Goal: Task Accomplishment & Management: Manage account settings

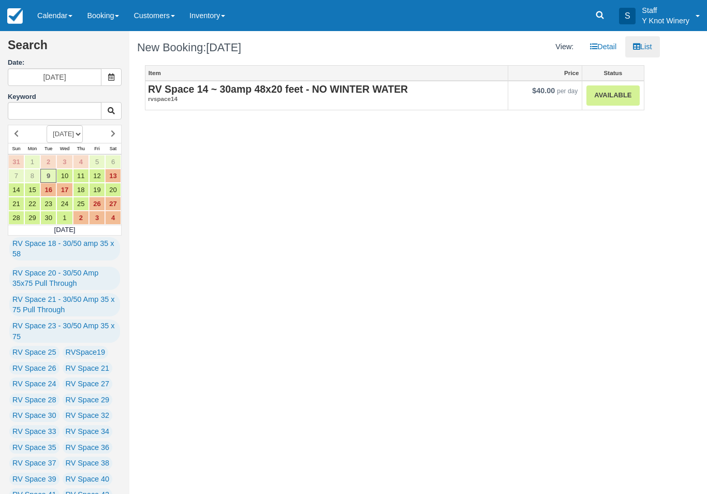
click at [606, 101] on link "Available" at bounding box center [613, 95] width 53 height 20
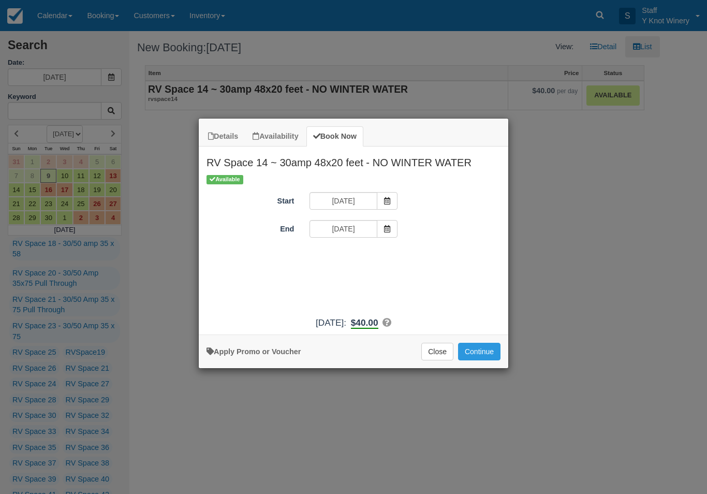
click at [481, 357] on button "Continue" at bounding box center [479, 352] width 42 height 18
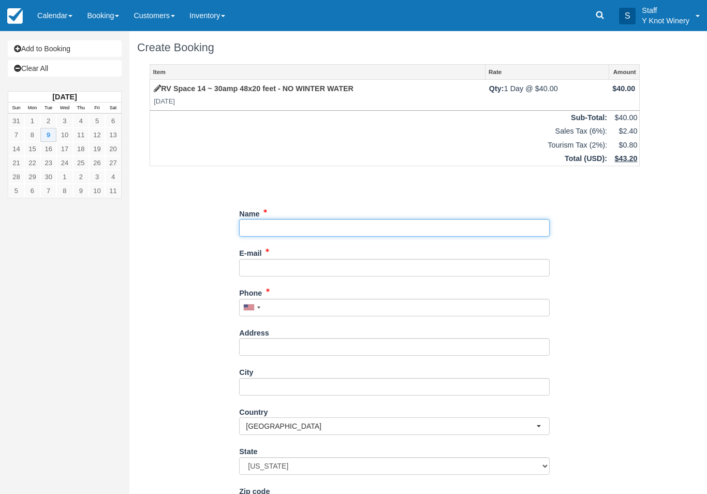
click at [293, 222] on input "Name" at bounding box center [394, 228] width 311 height 18
type input "[PERSON_NAME]"
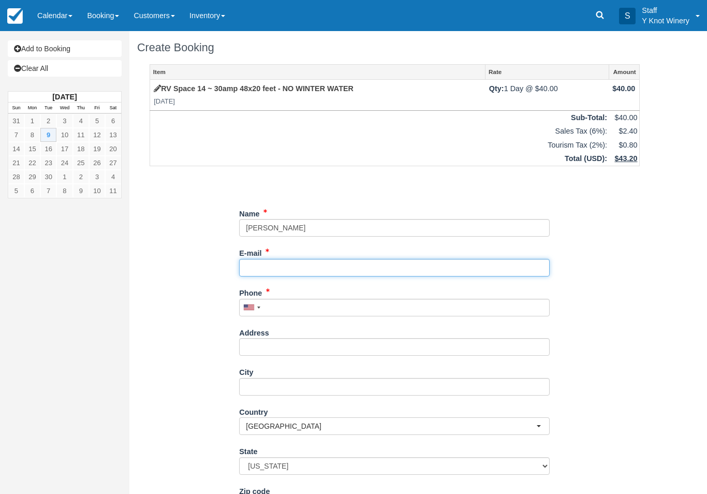
click at [272, 261] on input "E-mail" at bounding box center [394, 268] width 311 height 18
type input "[EMAIL_ADDRESS][DOMAIN_NAME]"
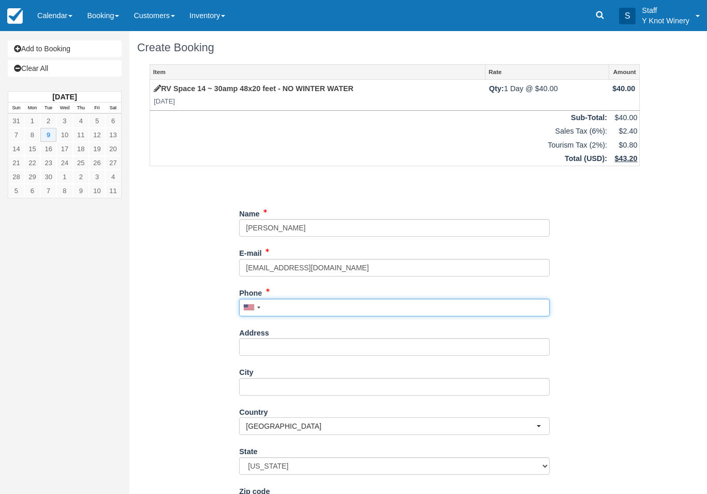
click at [282, 299] on input "Phone" at bounding box center [394, 308] width 311 height 18
click at [284, 303] on input "Phone" at bounding box center [394, 308] width 311 height 18
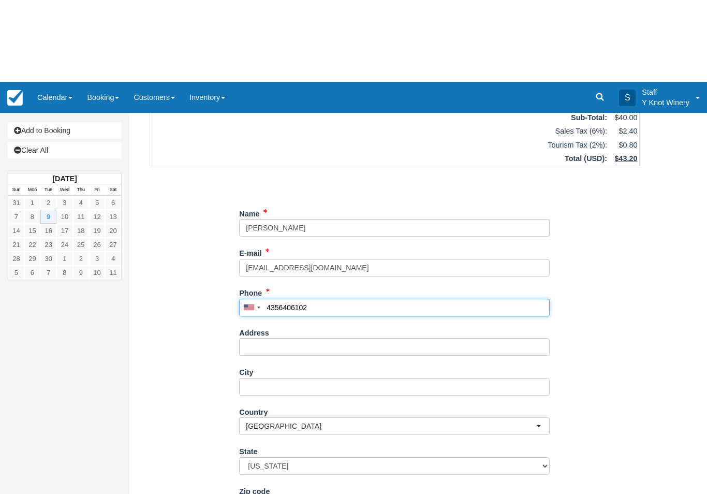
scroll to position [83, 0]
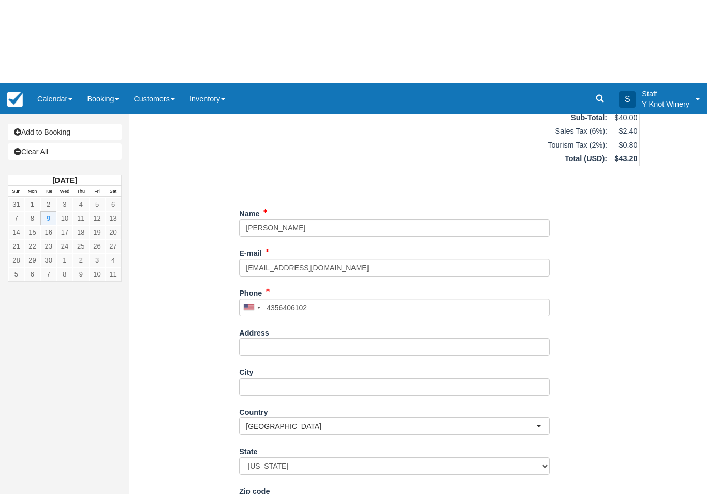
click at [262, 493] on button "Continue" at bounding box center [264, 498] width 50 height 18
type input "+14356406102"
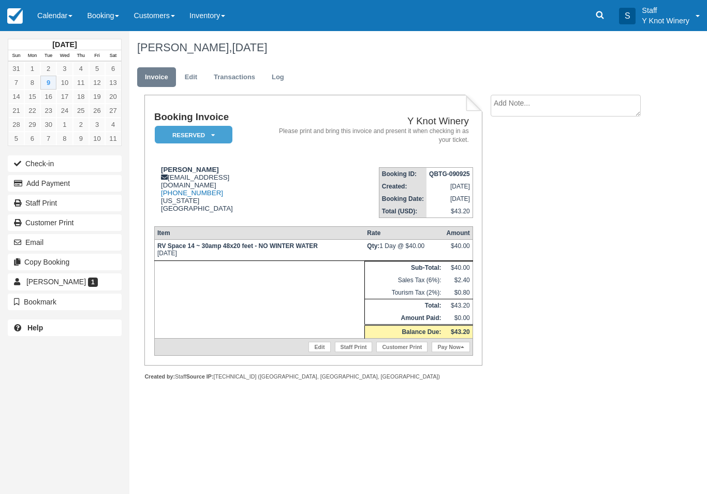
click at [64, 7] on link "Calendar" at bounding box center [55, 15] width 50 height 31
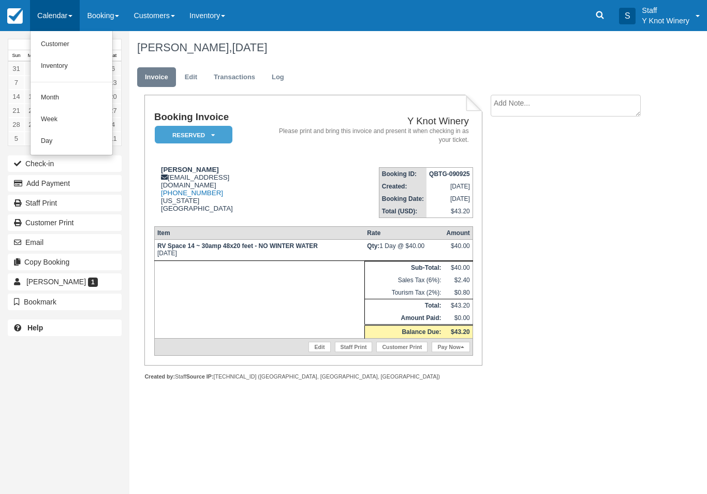
click at [62, 44] on link "Customer" at bounding box center [72, 45] width 82 height 22
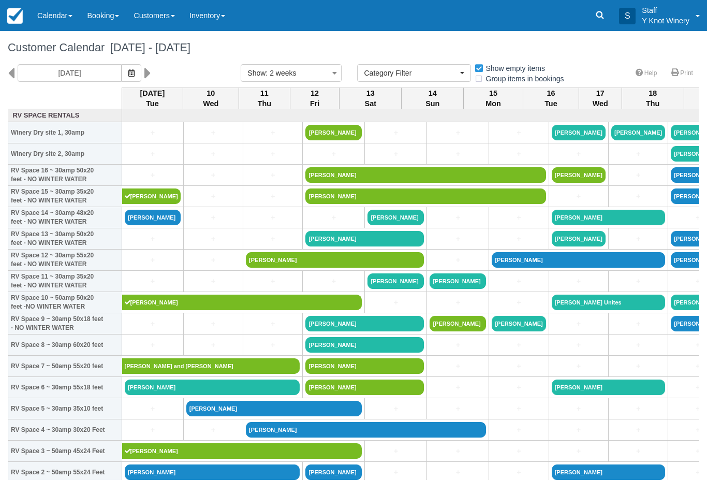
select select
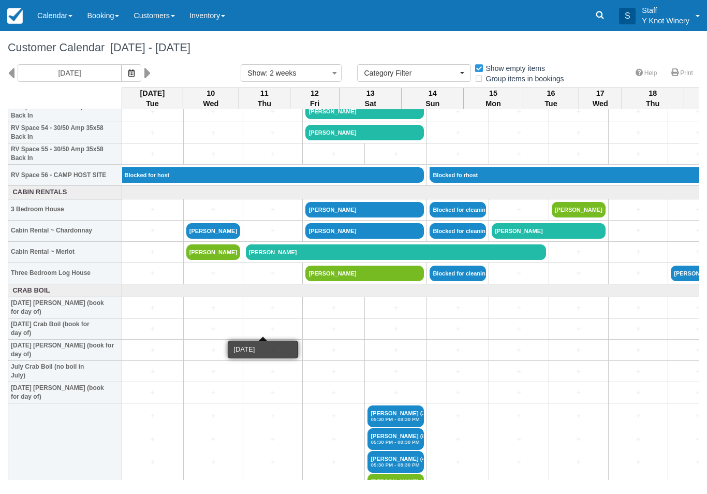
scroll to position [1168, 0]
click at [128, 215] on link "+" at bounding box center [153, 209] width 56 height 11
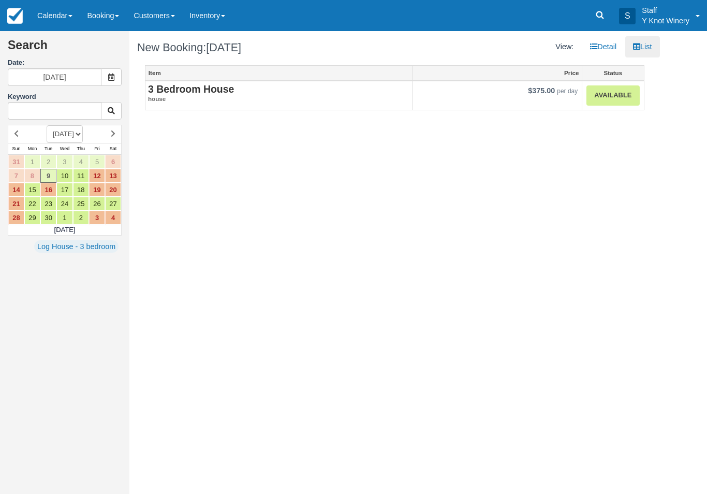
click at [57, 15] on link "Calendar" at bounding box center [55, 15] width 50 height 31
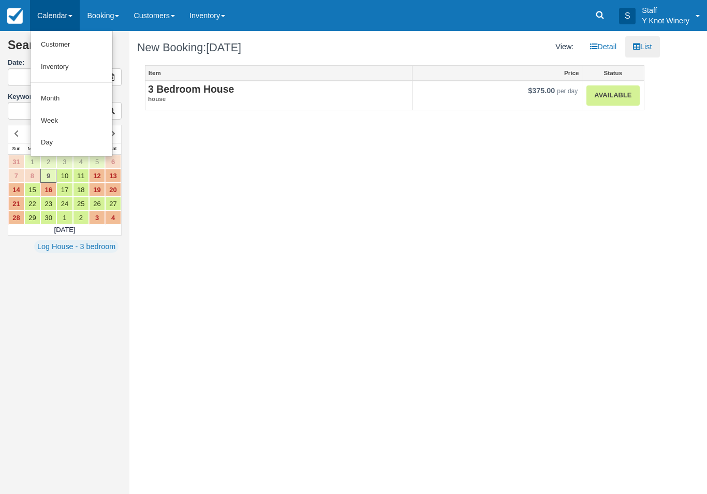
click at [50, 40] on link "Customer" at bounding box center [72, 45] width 82 height 22
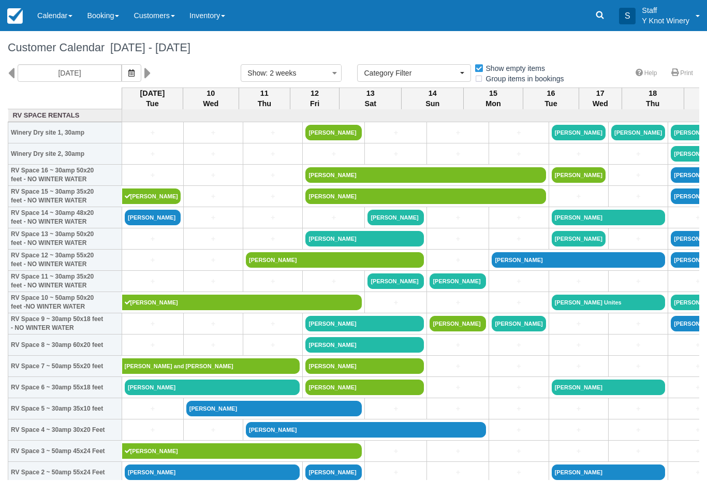
select select
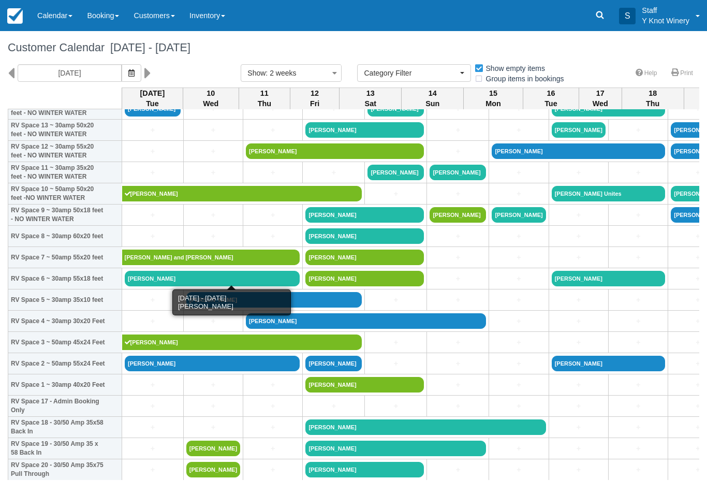
scroll to position [109, 0]
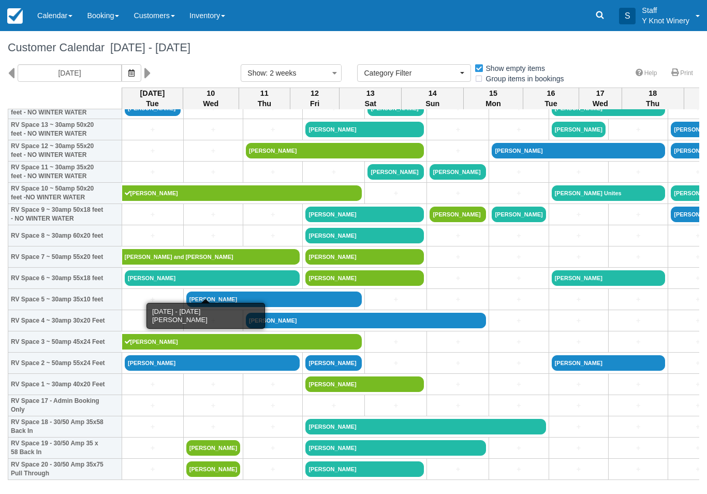
click at [146, 286] on link "CHRISTINE CRUZ" at bounding box center [212, 278] width 175 height 16
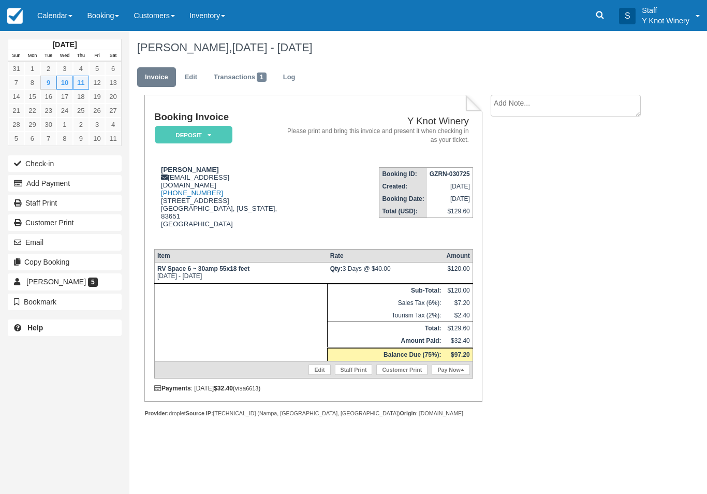
click at [50, 162] on button "Check-in" at bounding box center [65, 163] width 114 height 17
